Goal: Navigation & Orientation: Go to known website

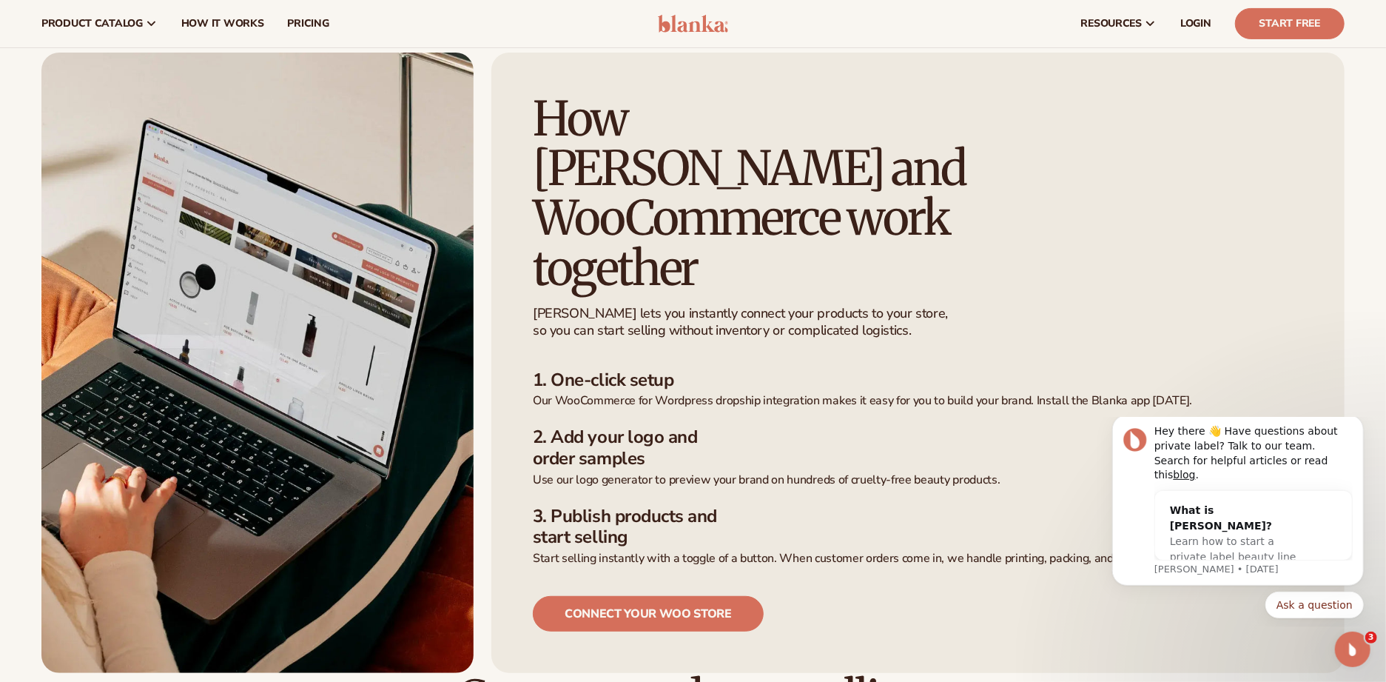
scroll to position [295, 0]
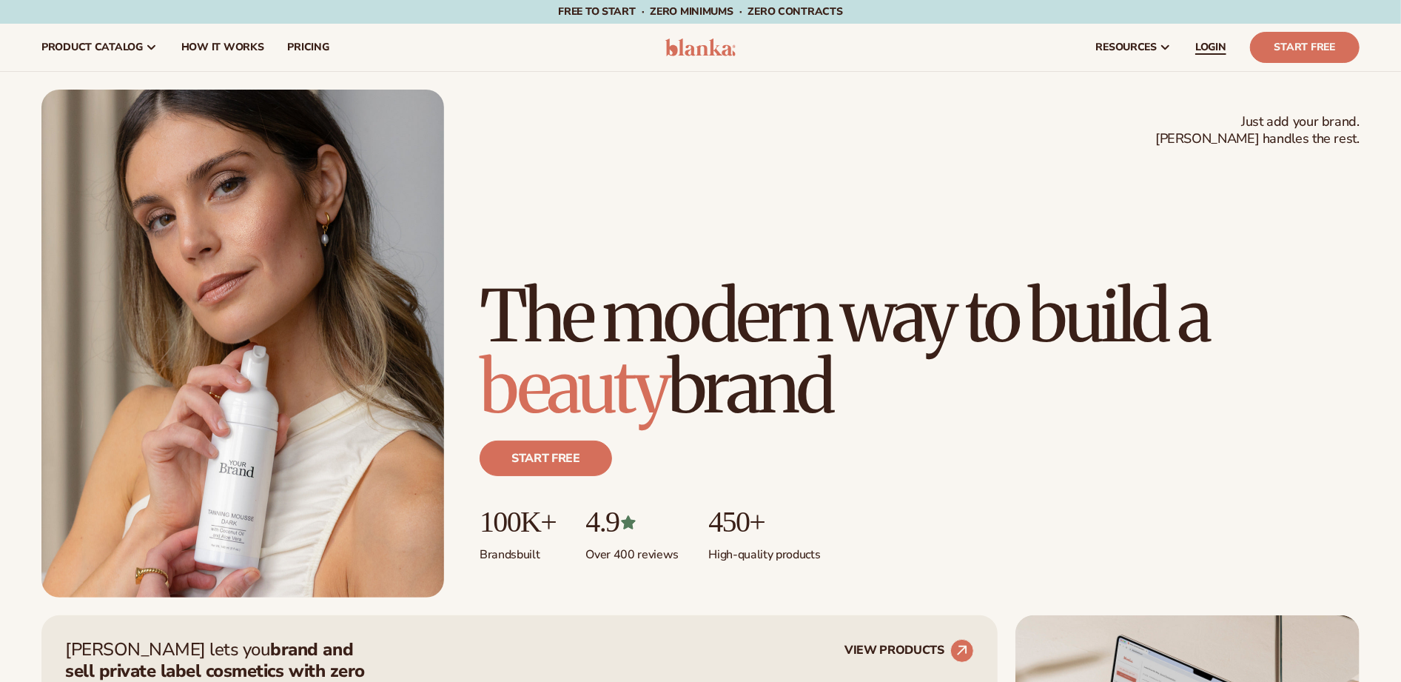
click at [1209, 44] on span "LOGIN" at bounding box center [1210, 47] width 31 height 12
